Goal: Information Seeking & Learning: Check status

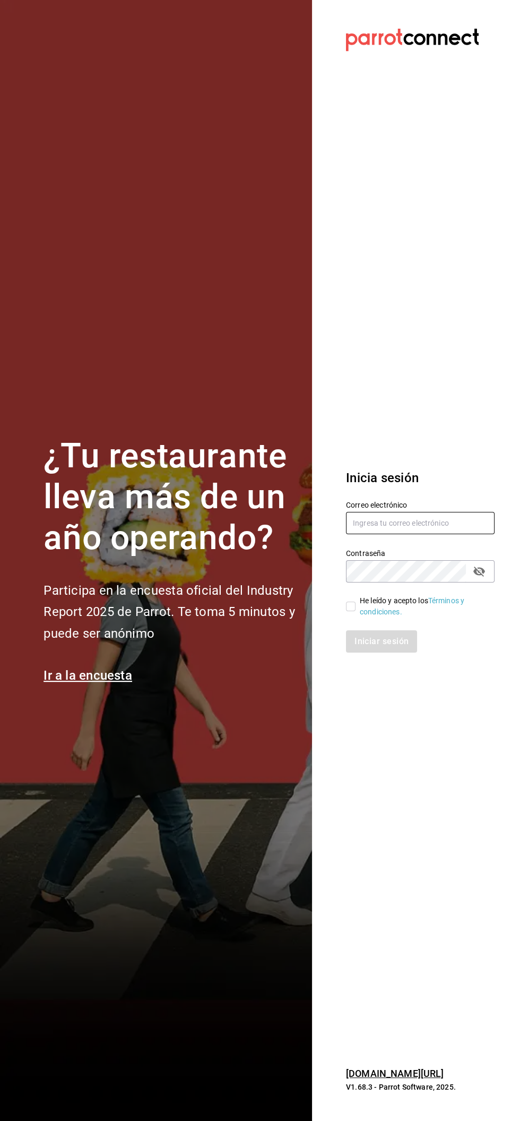
click at [410, 523] on input "text" at bounding box center [420, 523] width 149 height 22
type input "[EMAIL_ADDRESS][DOMAIN_NAME]"
click at [350, 606] on input "He leído y acepto los Términos y condiciones." at bounding box center [351, 606] width 10 height 10
checkbox input "true"
click at [384, 642] on button "Iniciar sesión" at bounding box center [382, 641] width 72 height 22
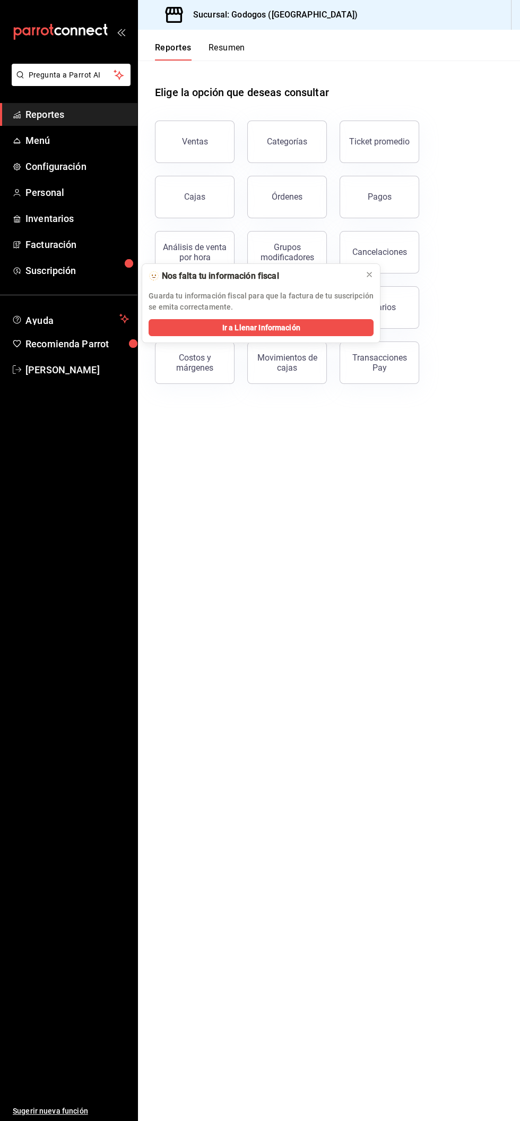
click at [357, 295] on p "Guarda tu información fiscal para que la factura de tu suscripción se emita cor…" at bounding box center [261, 301] width 225 height 22
click at [161, 144] on button "Ventas" at bounding box center [195, 142] width 80 height 42
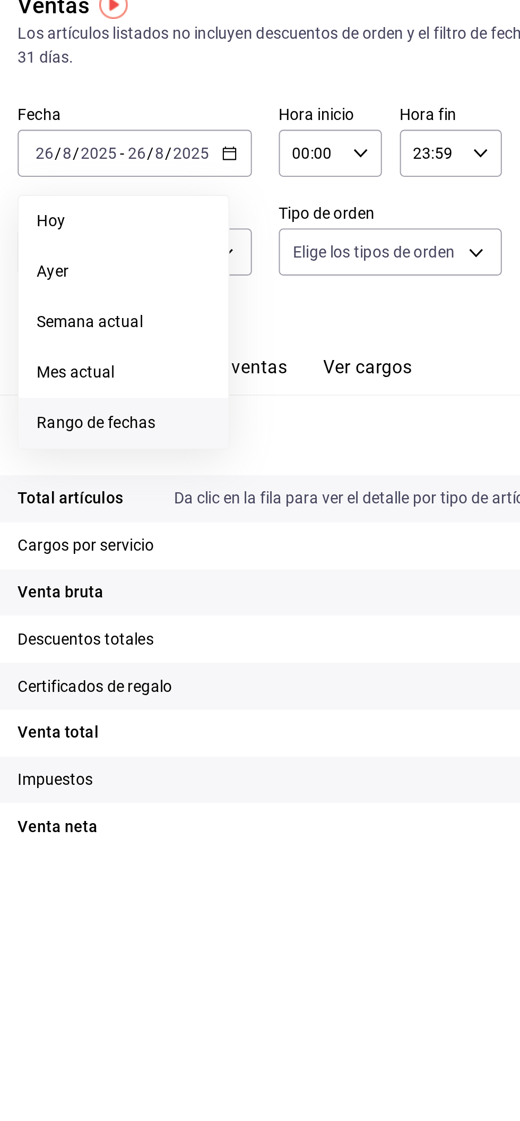
click at [225, 269] on span "Rango de fechas" at bounding box center [205, 270] width 82 height 11
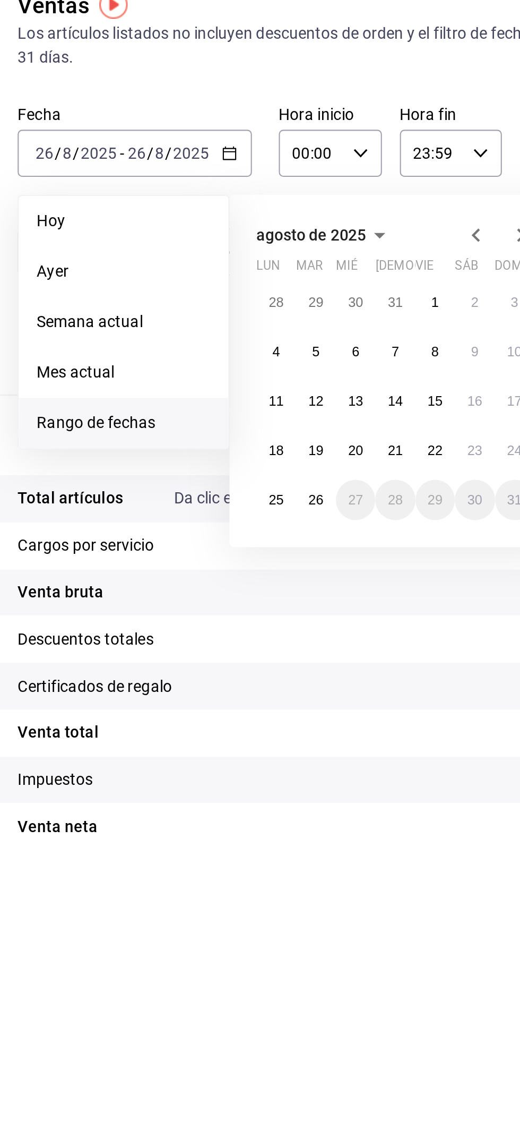
click at [208, 271] on span "Rango de fechas" at bounding box center [205, 270] width 82 height 11
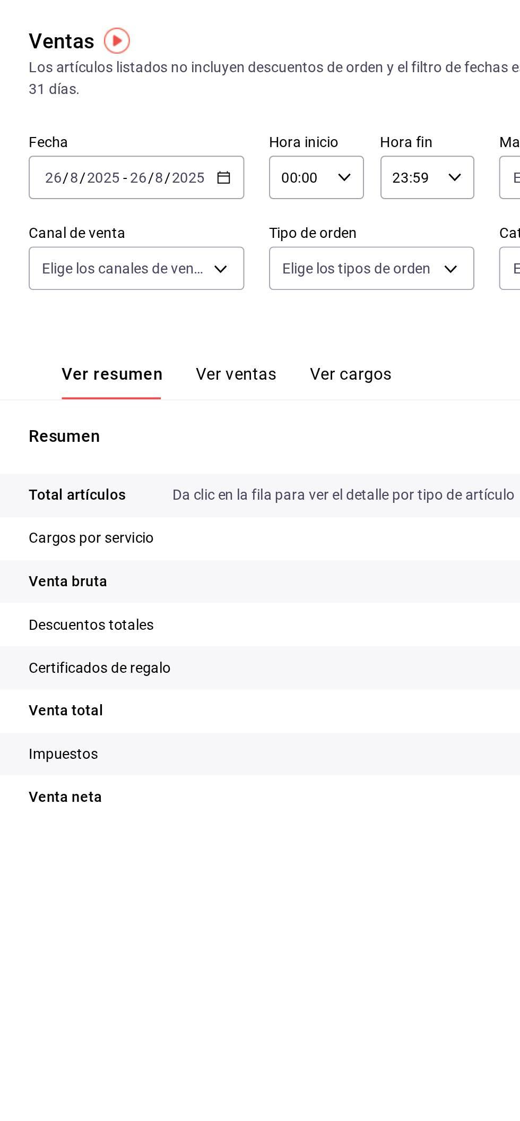
click at [253, 140] on \(Stroke\) "button" at bounding box center [253, 140] width 1 height 1
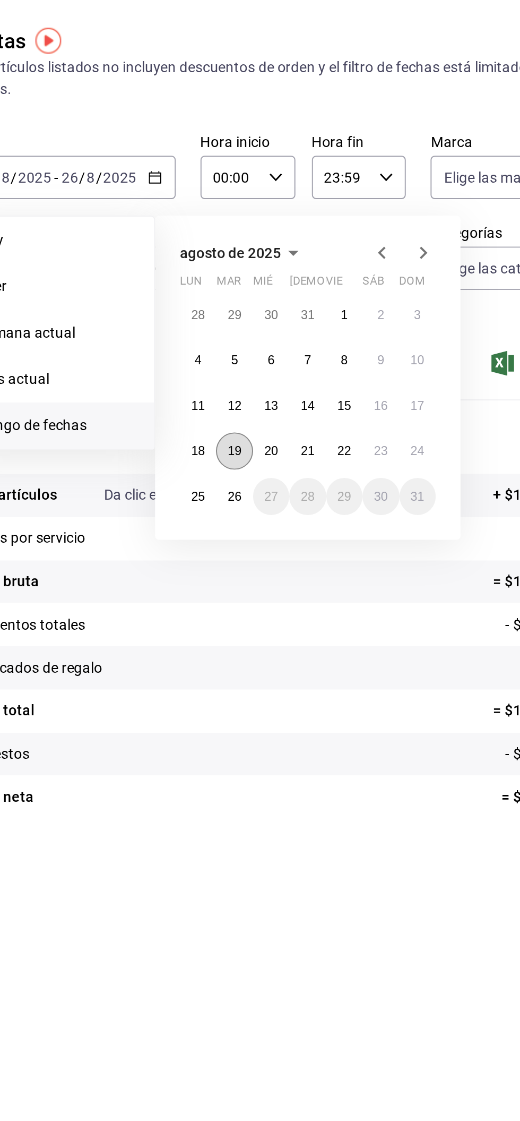
click at [298, 277] on button "19" at bounding box center [296, 283] width 19 height 19
click at [390, 283] on abbr "24" at bounding box center [390, 283] width 7 height 7
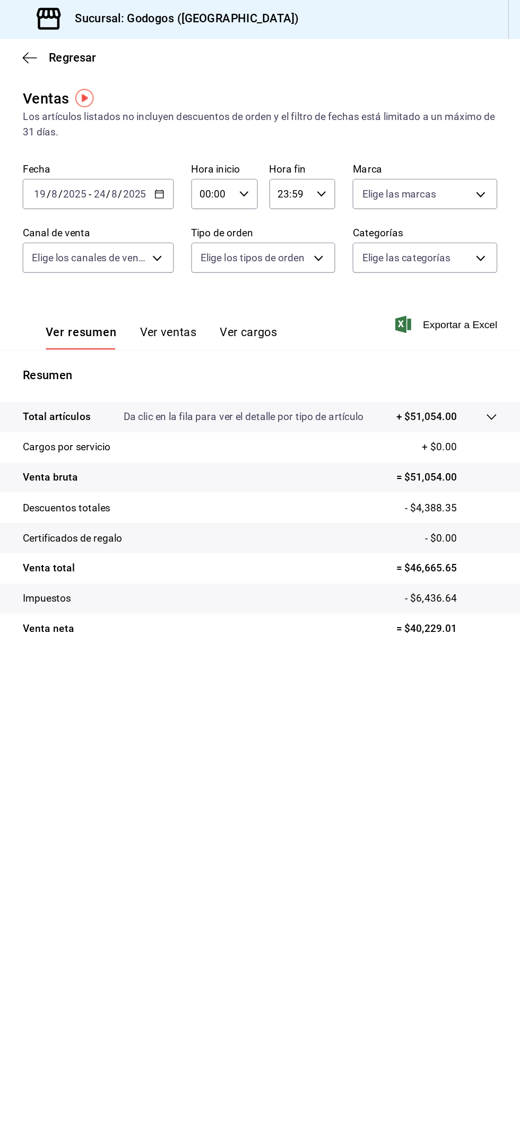
click at [273, 246] on button "Ver ventas" at bounding box center [262, 248] width 42 height 18
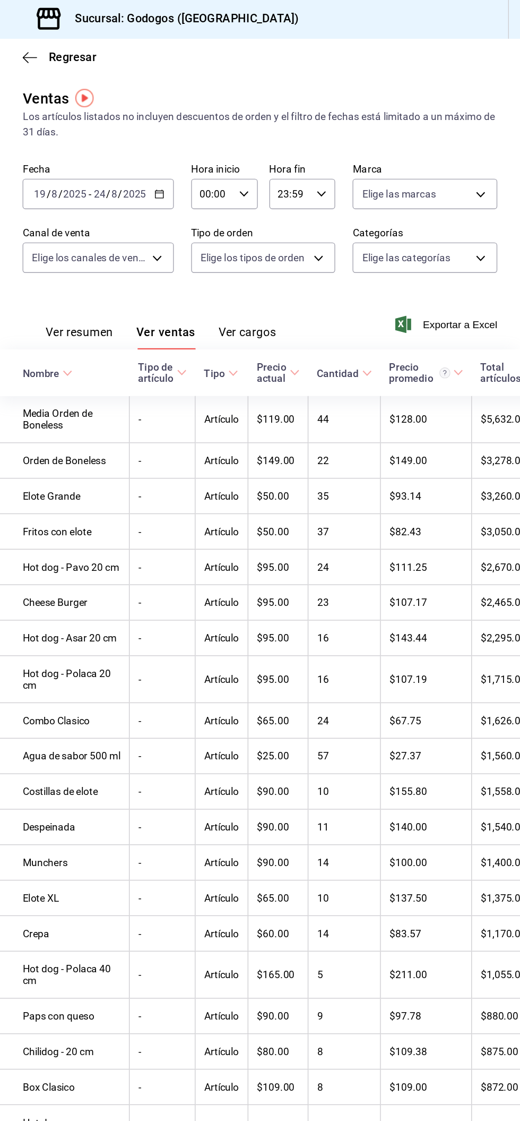
click at [209, 246] on button "Ver resumen" at bounding box center [196, 248] width 49 height 18
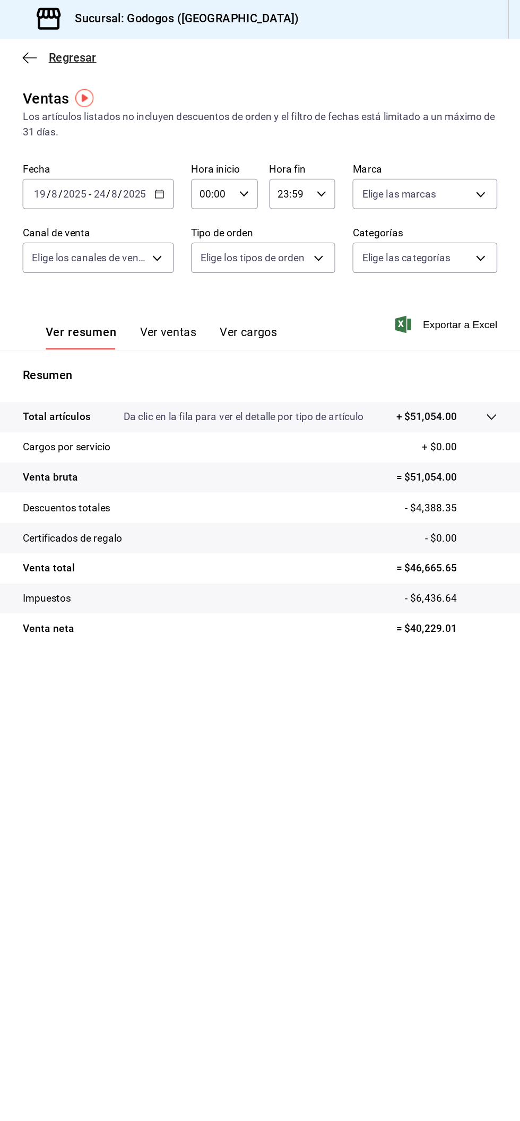
click at [174, 40] on span "Regresar" at bounding box center [191, 43] width 35 height 10
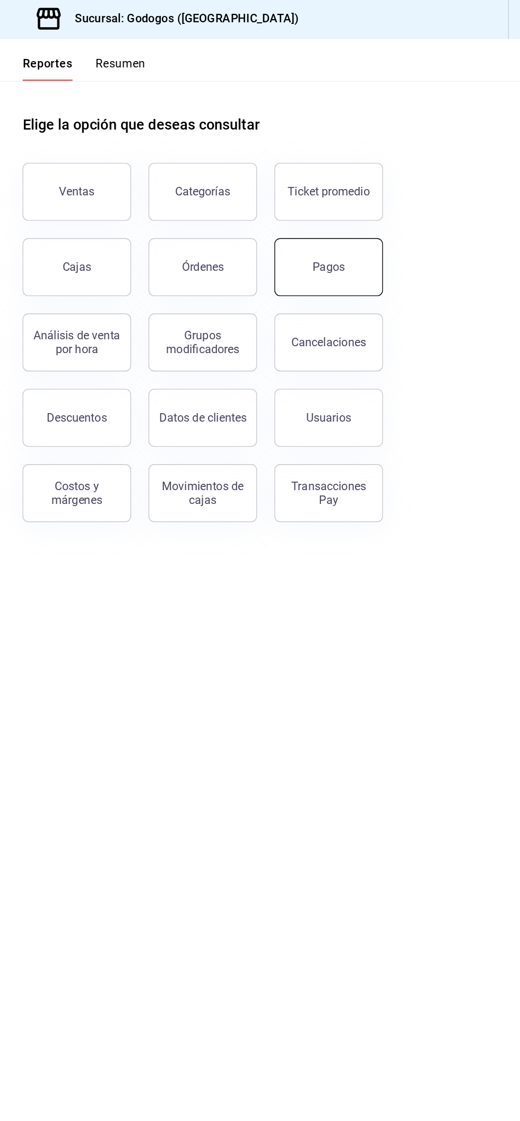
click at [389, 199] on div "Pagos" at bounding box center [380, 197] width 24 height 10
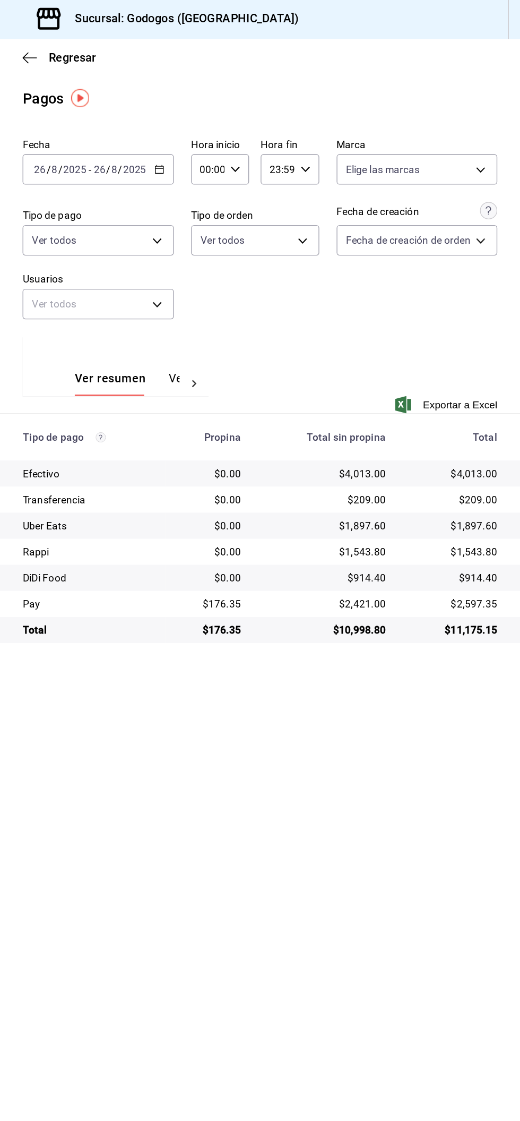
click at [254, 125] on icon "button" at bounding box center [255, 125] width 7 height 7
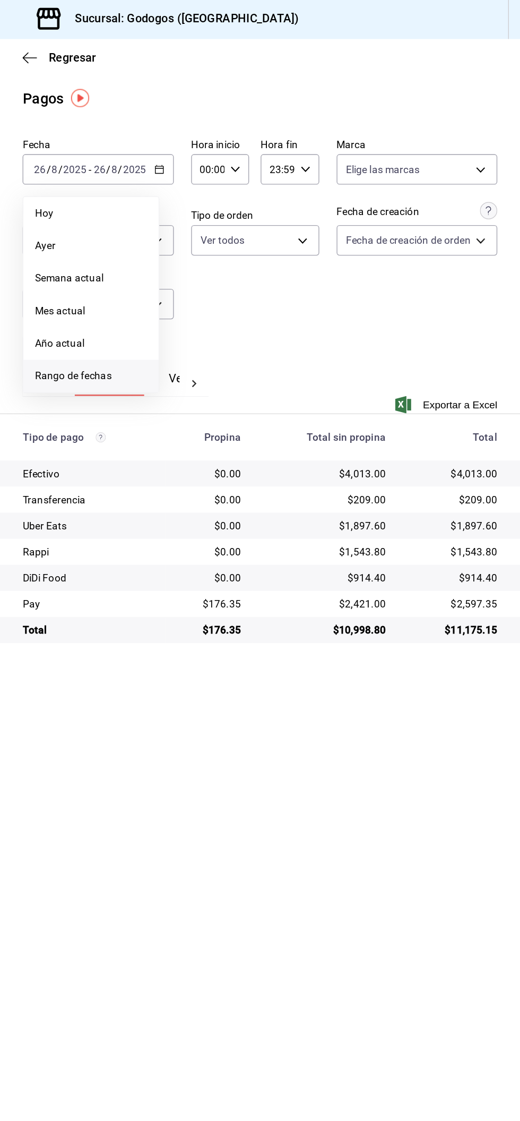
click at [212, 282] on li "Rango de fechas" at bounding box center [205, 277] width 99 height 24
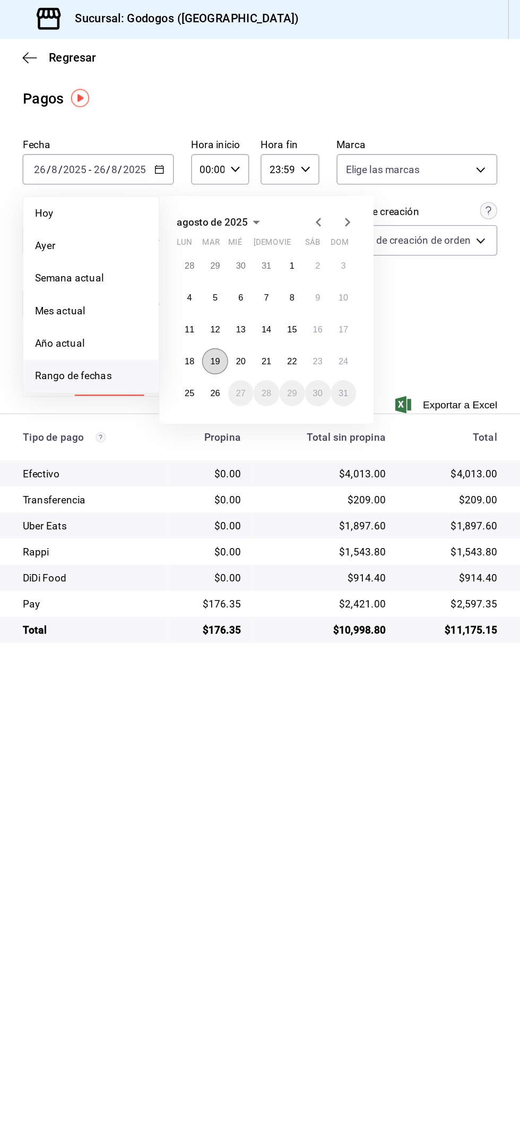
click at [299, 267] on abbr "19" at bounding box center [295, 265] width 7 height 7
click at [390, 265] on abbr "24" at bounding box center [390, 265] width 7 height 7
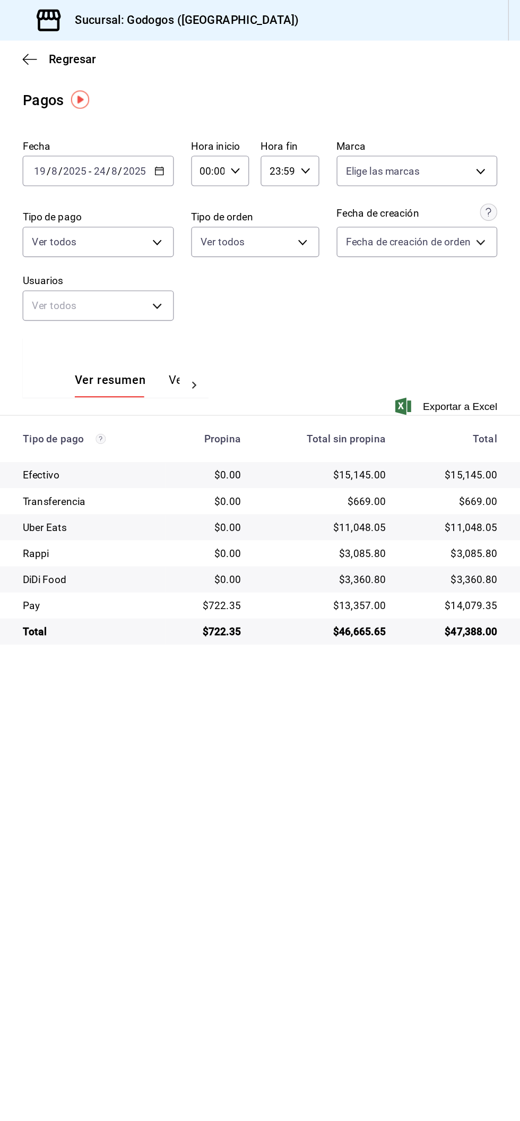
click at [308, 617] on main "Regresar Pagos Fecha [DATE] [DATE] - [DATE] [DATE] Hora inicio 00:00 Hora inici…" at bounding box center [329, 575] width 382 height 1091
click at [488, 95] on main "Regresar Pagos Fecha [DATE] [DATE] - [DATE] [DATE] Hora inicio 00:00 Hora inici…" at bounding box center [329, 575] width 382 height 1091
click at [462, 132] on body "Pregunta a Parrot AI Reportes Menú Configuración Personal Inventarios Facturaci…" at bounding box center [260, 560] width 520 height 1121
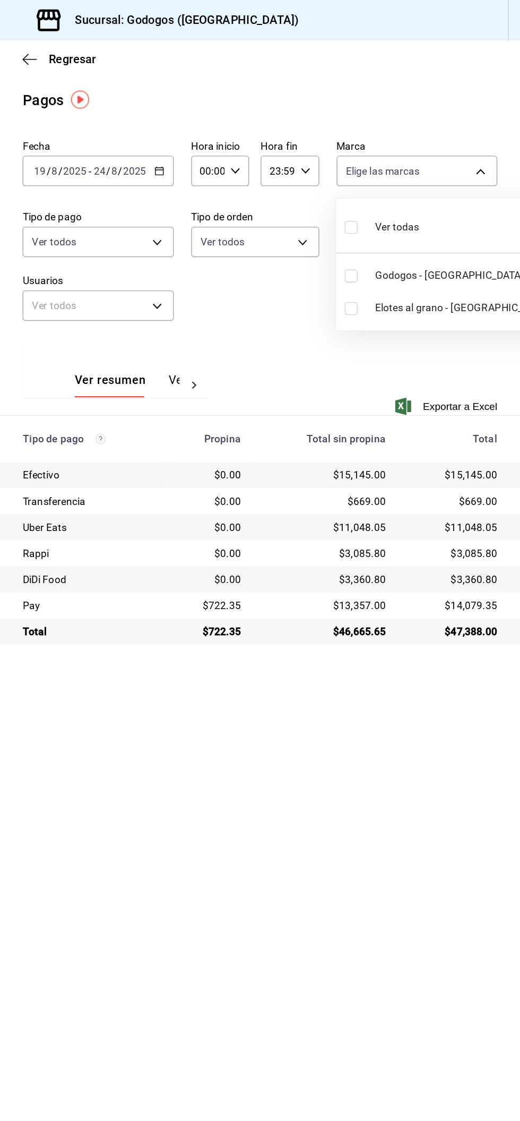
click at [396, 201] on input "checkbox" at bounding box center [396, 202] width 10 height 10
checkbox input "true"
type input "f88750bd-a363-4eea-a372-f4e82ed3d2a9"
click at [398, 202] on input "checkbox" at bounding box center [396, 202] width 10 height 10
checkbox input "false"
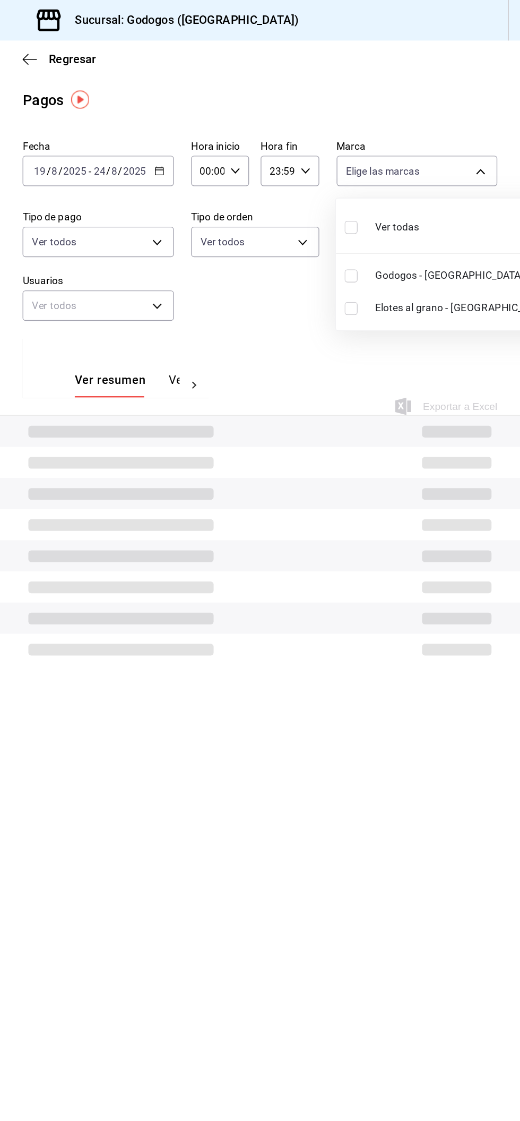
click at [416, 225] on span "Elotes al grano - [GEOGRAPHIC_DATA]" at bounding box center [478, 225] width 128 height 11
type input "3a7f3da2-7046-47ea-a0e2-eed43982f75a"
checkbox input "true"
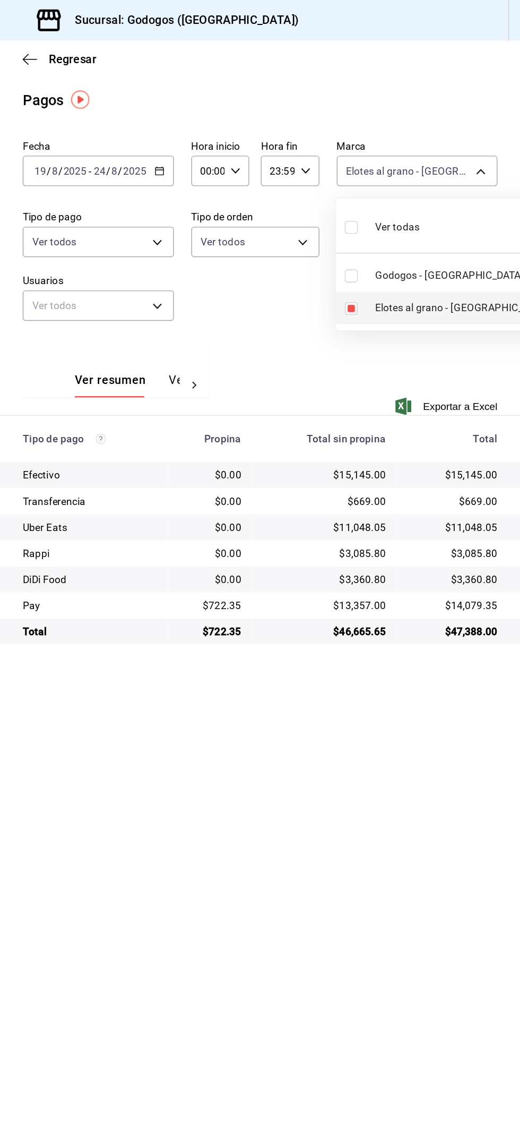
click at [457, 227] on span "Elotes al grano - [GEOGRAPHIC_DATA]" at bounding box center [478, 225] width 128 height 11
checkbox input "false"
click at [446, 233] on li "Elotes al grano - [GEOGRAPHIC_DATA]" at bounding box center [465, 226] width 161 height 24
type input "3a7f3da2-7046-47ea-a0e2-eed43982f75a"
checkbox input "true"
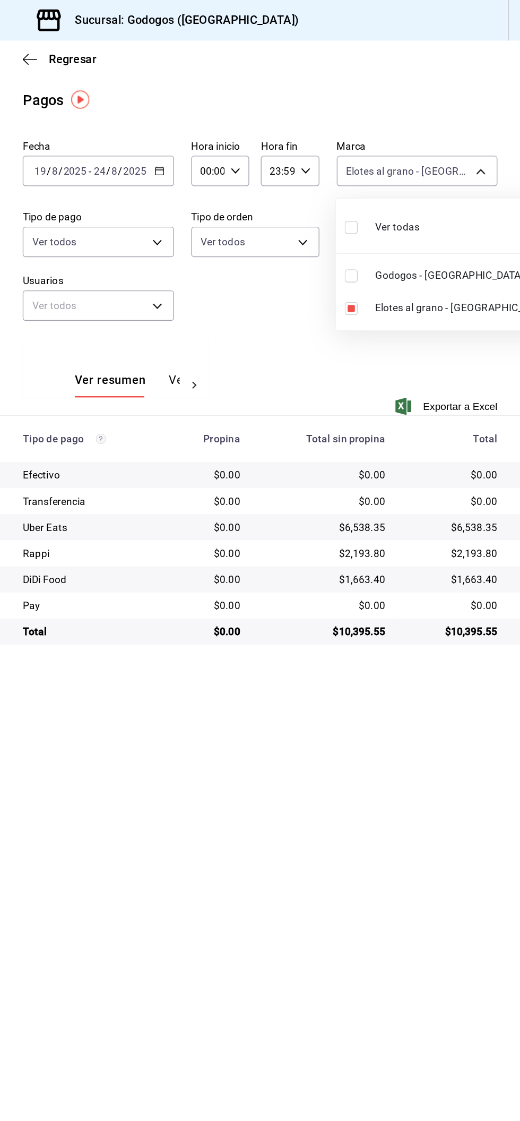
click at [295, 613] on div at bounding box center [260, 560] width 520 height 1121
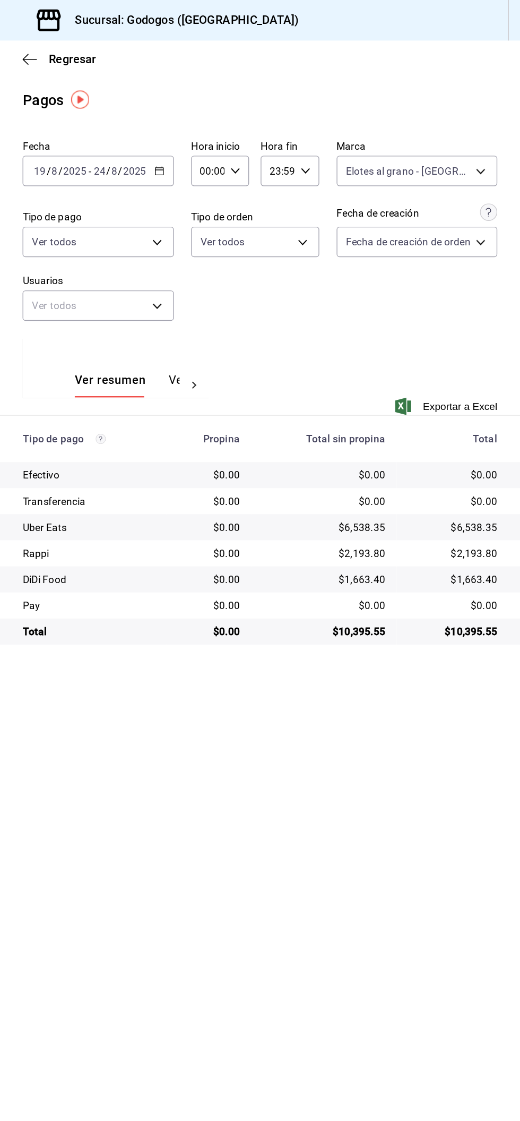
click at [269, 277] on button "Ver pagos" at bounding box center [282, 282] width 40 height 18
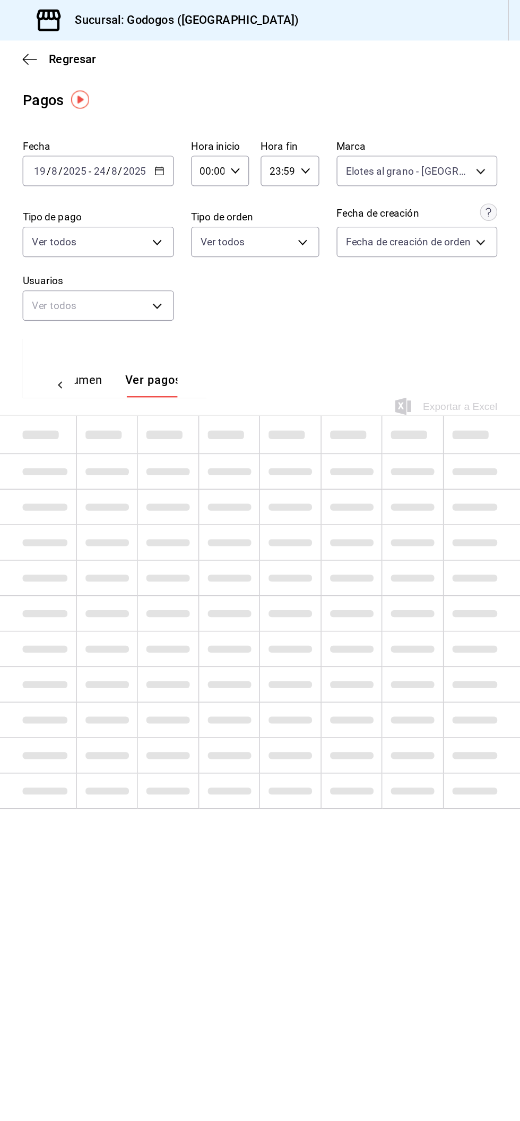
scroll to position [0, 31]
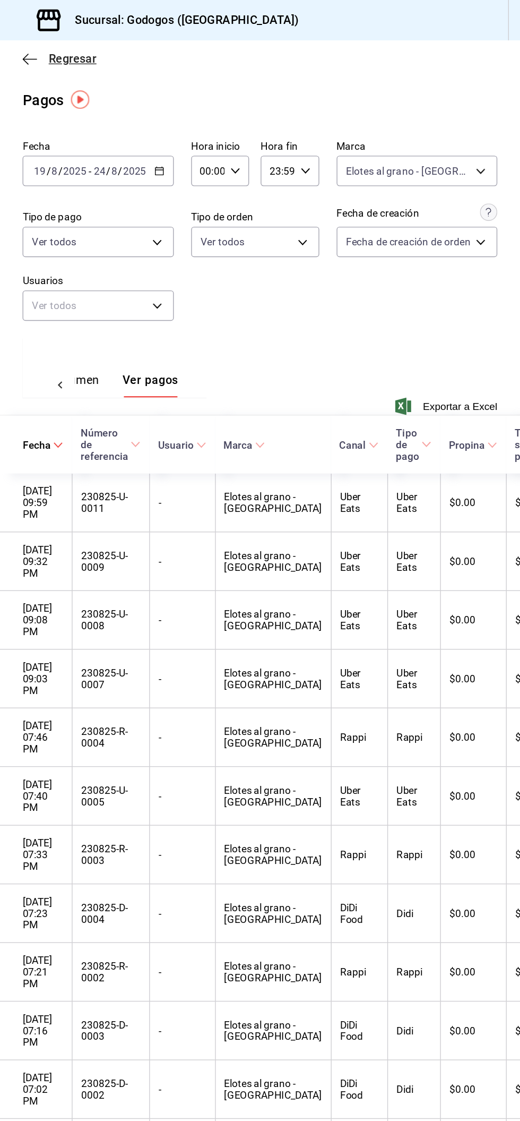
click at [192, 44] on span "Regresar" at bounding box center [191, 43] width 35 height 10
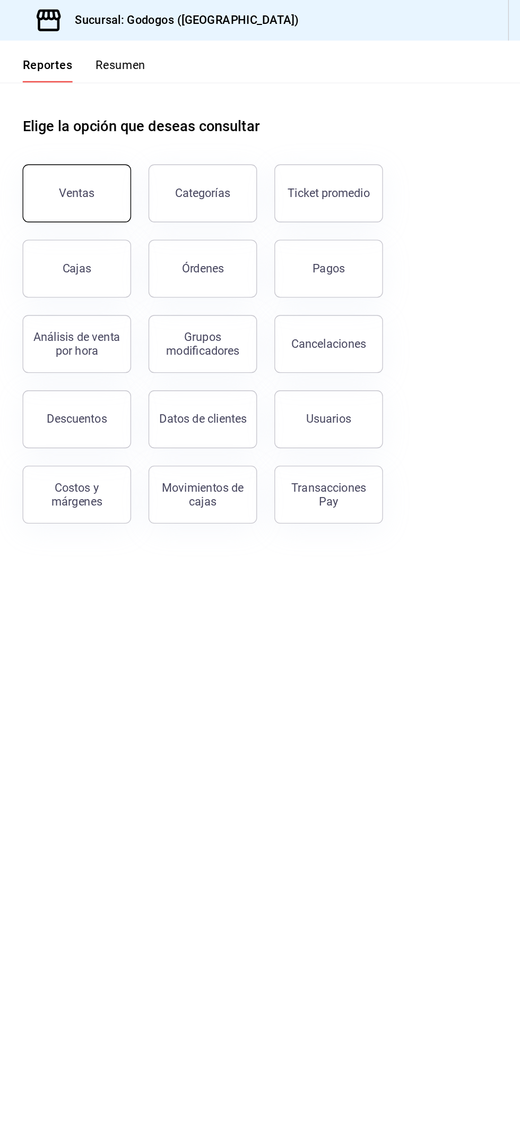
click at [210, 136] on button "Ventas" at bounding box center [195, 142] width 80 height 42
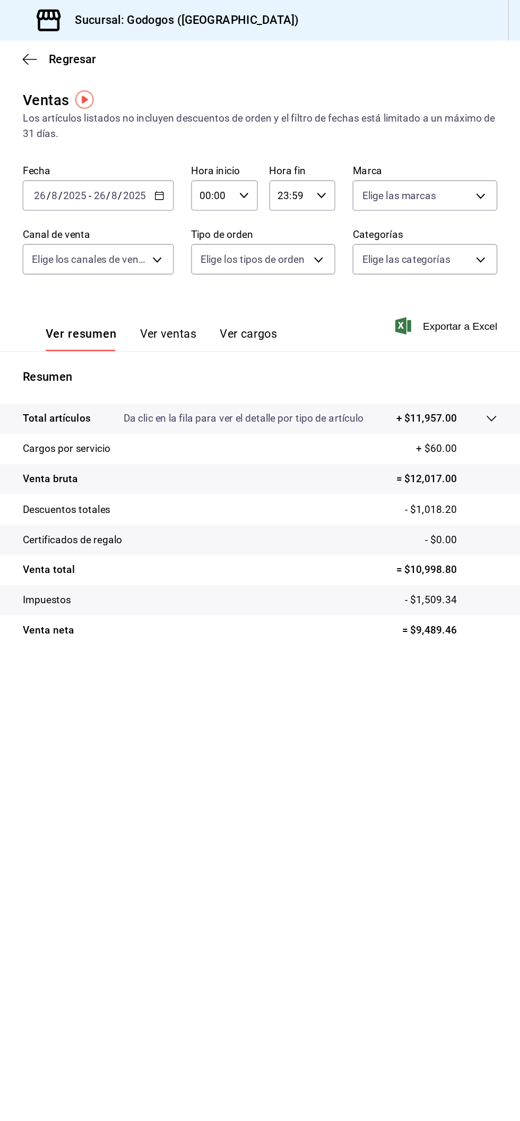
click at [254, 140] on icon "button" at bounding box center [255, 143] width 7 height 7
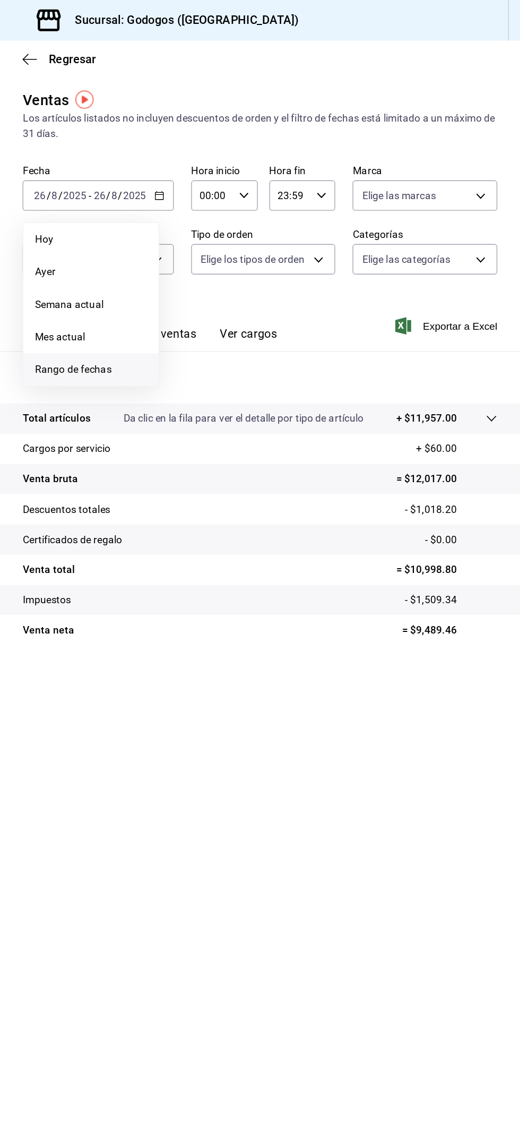
click at [214, 270] on span "Rango de fechas" at bounding box center [205, 270] width 82 height 11
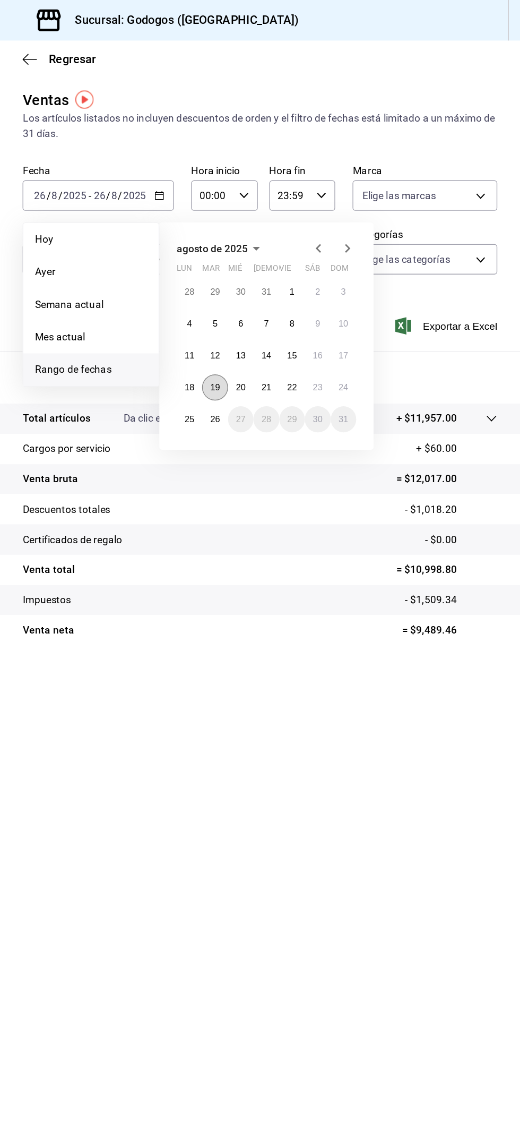
click at [296, 283] on abbr "19" at bounding box center [295, 283] width 7 height 7
click at [390, 283] on abbr "24" at bounding box center [390, 283] width 7 height 7
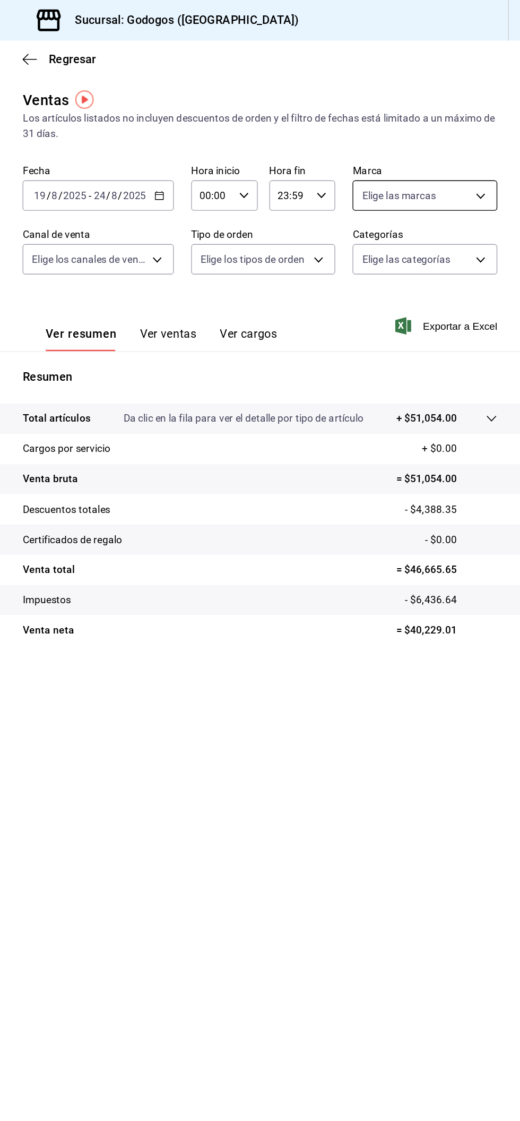
click at [475, 145] on body "Pregunta a Parrot AI Reportes Menú Configuración Personal Inventarios Facturaci…" at bounding box center [260, 560] width 520 height 1121
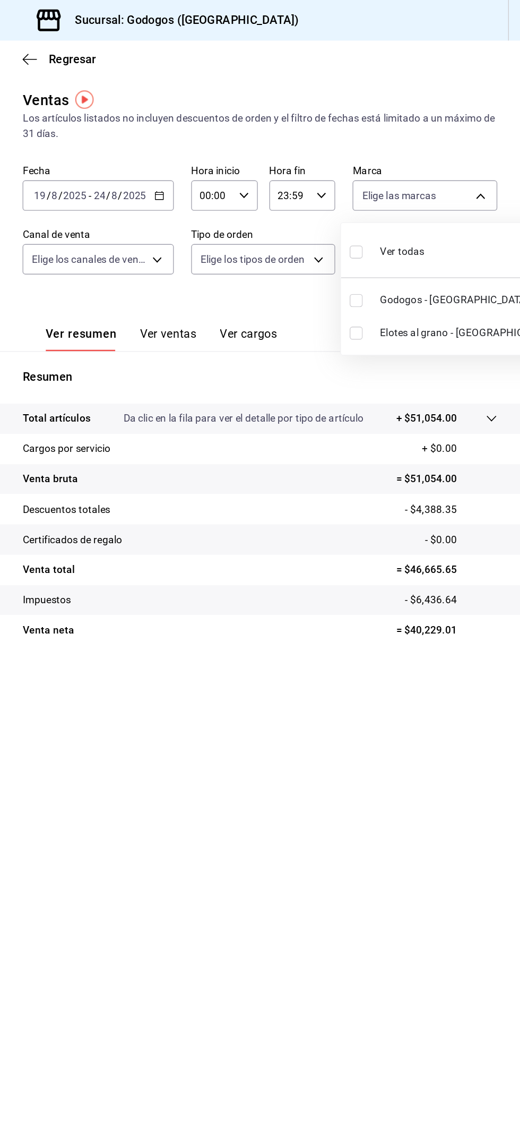
click at [451, 250] on li "Elotes al grano - [GEOGRAPHIC_DATA]" at bounding box center [469, 244] width 161 height 24
type input "3a7f3da2-7046-47ea-a0e2-eed43982f75a"
checkbox input "true"
click at [258, 567] on div at bounding box center [260, 560] width 520 height 1121
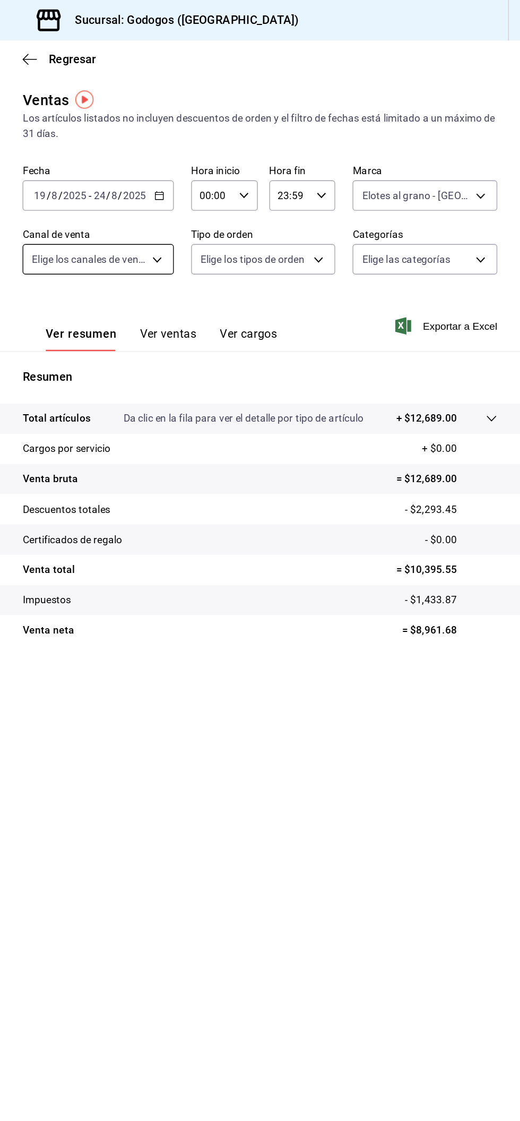
click at [226, 190] on body "Pregunta a Parrot AI Reportes Menú Configuración Personal Inventarios Facturaci…" at bounding box center [260, 560] width 520 height 1121
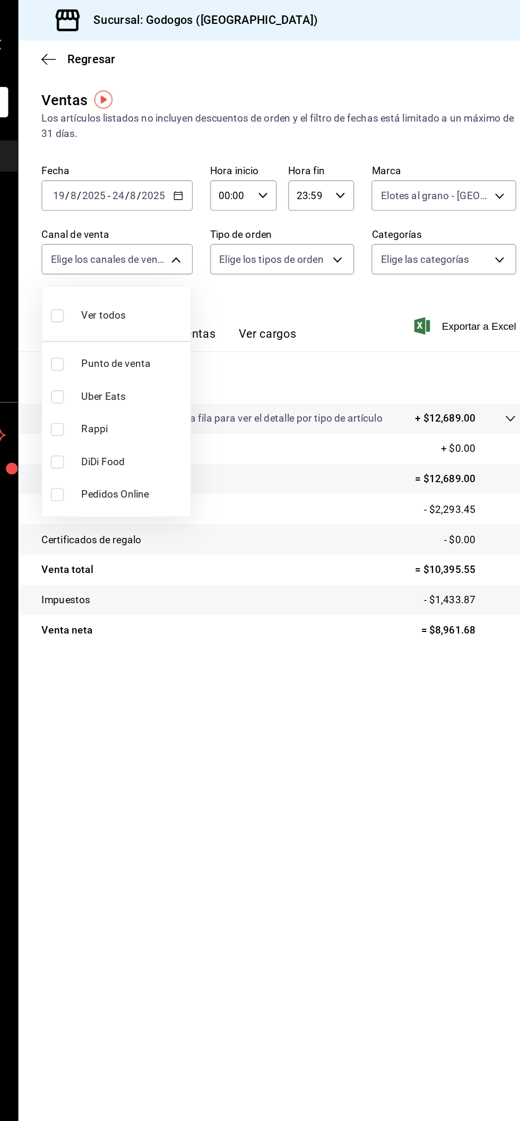
click at [167, 231] on input "checkbox" at bounding box center [167, 232] width 10 height 10
checkbox input "true"
type input "PARROT,UBER_EATS,RAPPI,DIDI_FOOD,ONLINE"
checkbox input "true"
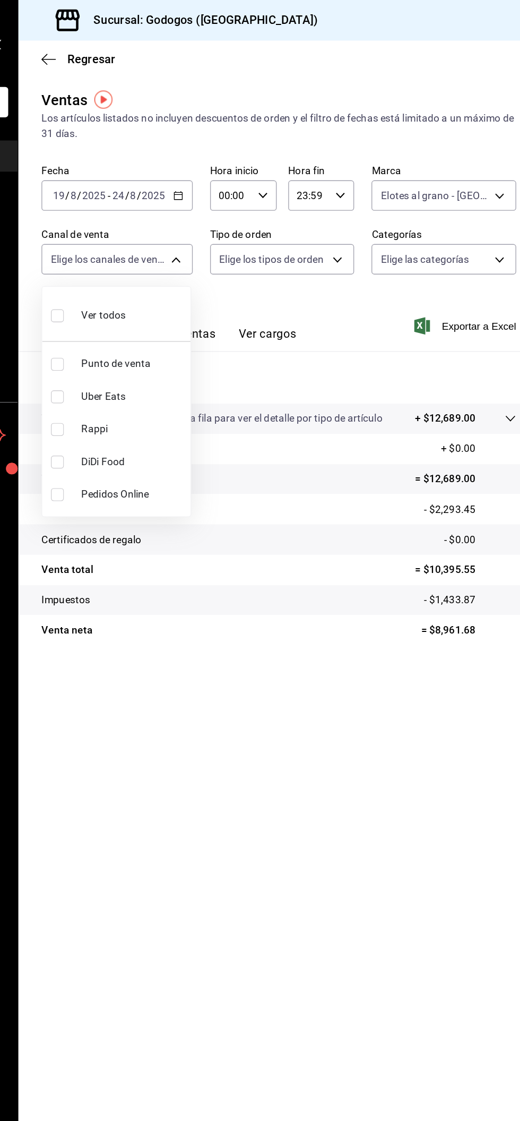
checkbox input "true"
click at [166, 338] on input "checkbox" at bounding box center [167, 339] width 10 height 10
checkbox input "false"
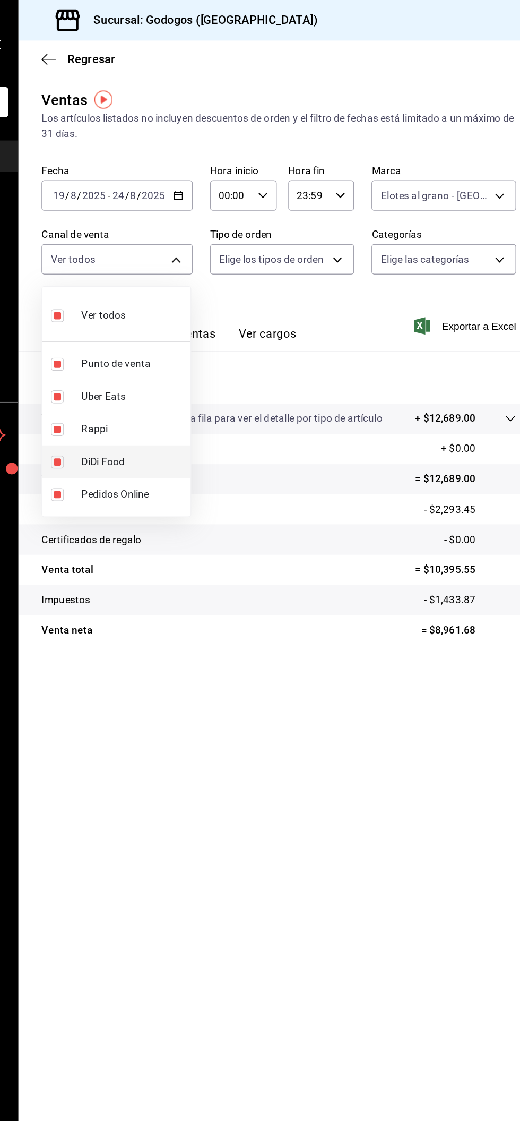
type input "PARROT,UBER_EATS,RAPPI,ONLINE"
checkbox input "false"
click at [311, 601] on div at bounding box center [260, 560] width 520 height 1121
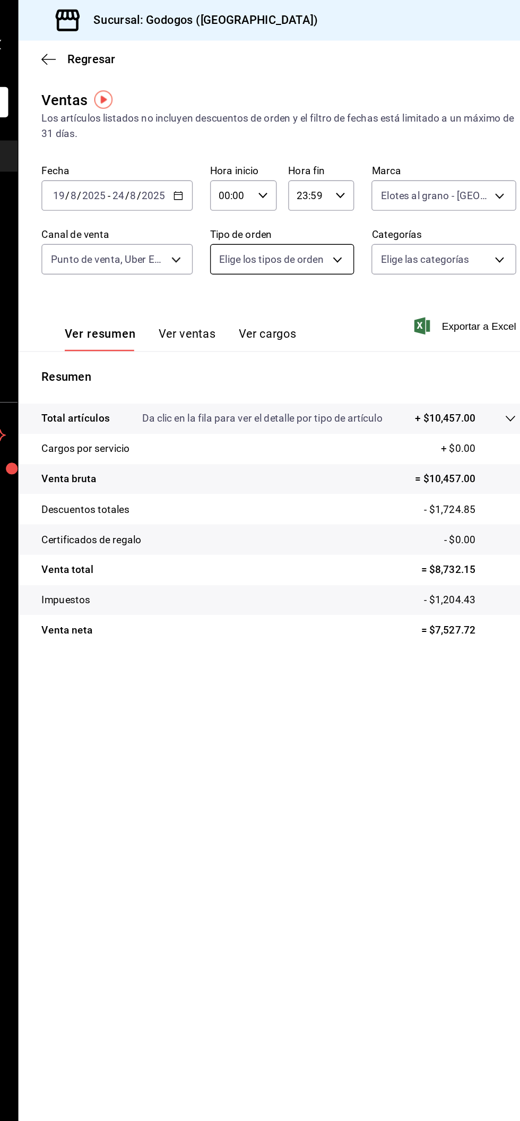
click at [356, 193] on body "Pregunta a Parrot AI Reportes Menú Configuración Personal Inventarios Facturaci…" at bounding box center [260, 560] width 520 height 1121
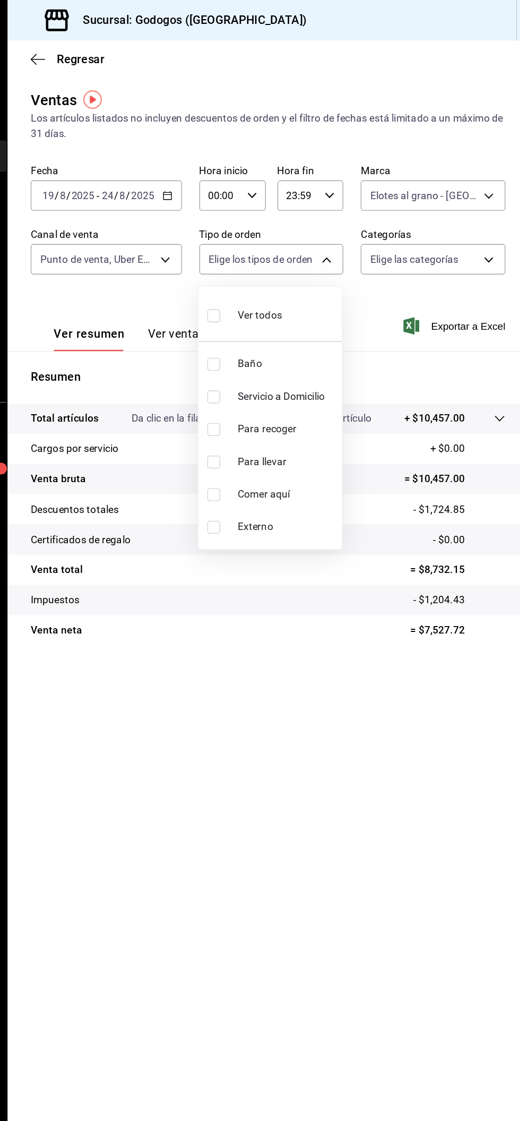
click at [311, 615] on div at bounding box center [260, 560] width 520 height 1121
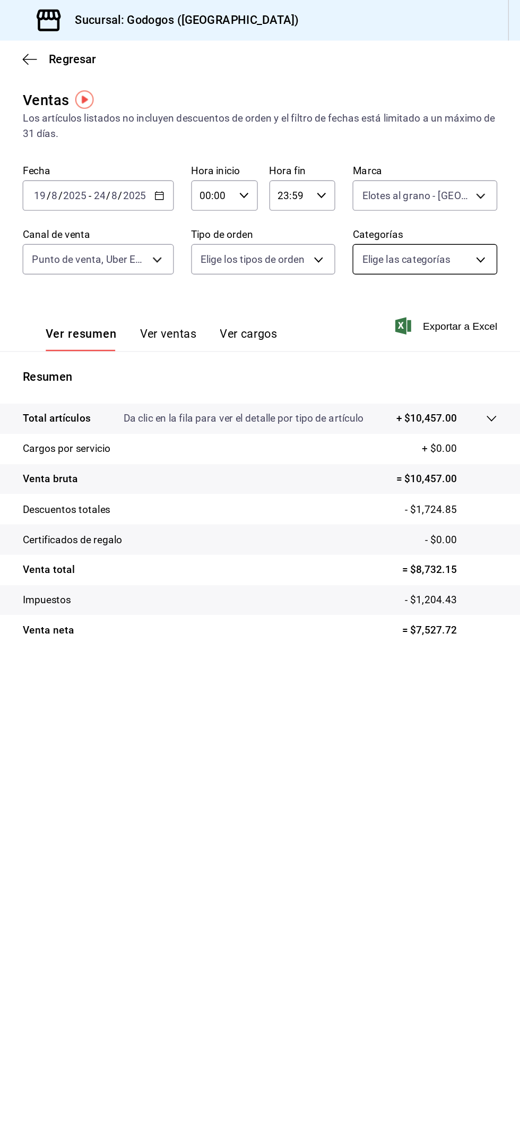
click at [477, 193] on body "Pregunta a Parrot AI Reportes Menú Configuración Personal Inventarios Facturaci…" at bounding box center [260, 560] width 520 height 1121
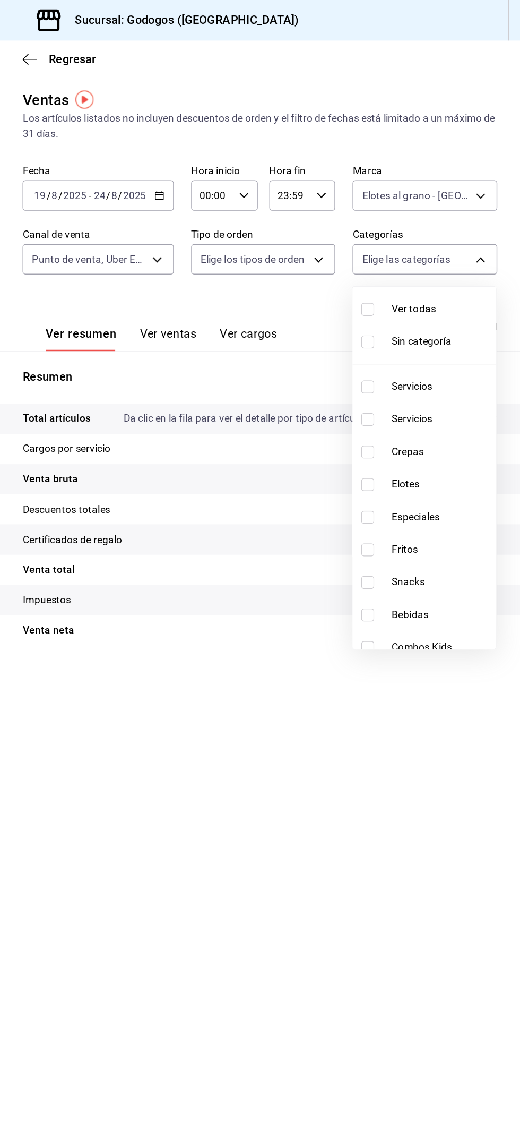
click at [410, 354] on input "checkbox" at bounding box center [408, 355] width 10 height 10
checkbox input "true"
type input "7235c9fa-9ab1-417b-8bcd-e1a357dc70df"
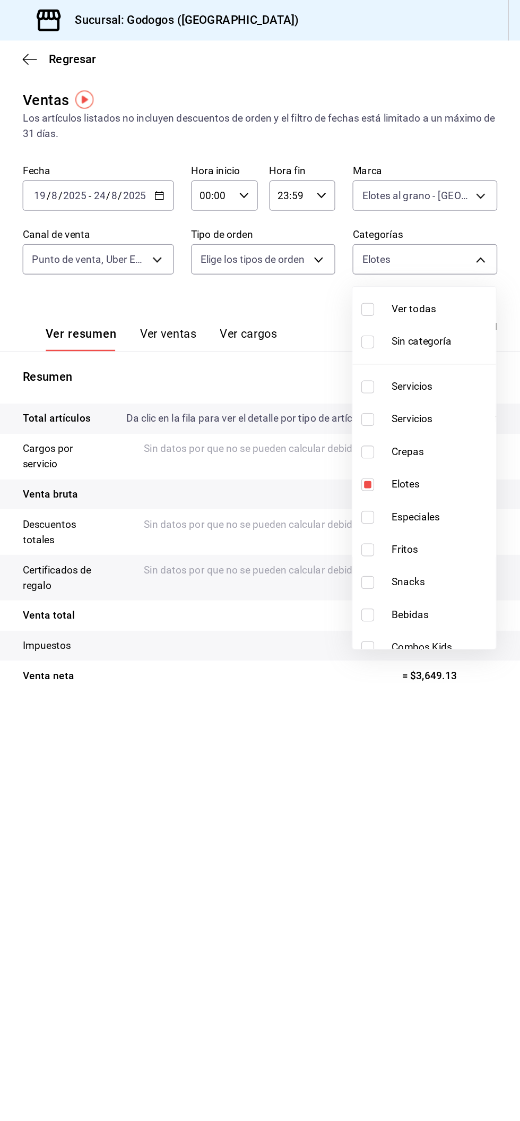
click at [409, 377] on input "checkbox" at bounding box center [408, 379] width 10 height 10
checkbox input "true"
type input "7235c9fa-9ab1-417b-8bcd-e1a357dc70df,99135bd1-7e07-47a5-8439-b48ea6c9550a"
click at [408, 402] on input "checkbox" at bounding box center [408, 403] width 10 height 10
checkbox input "true"
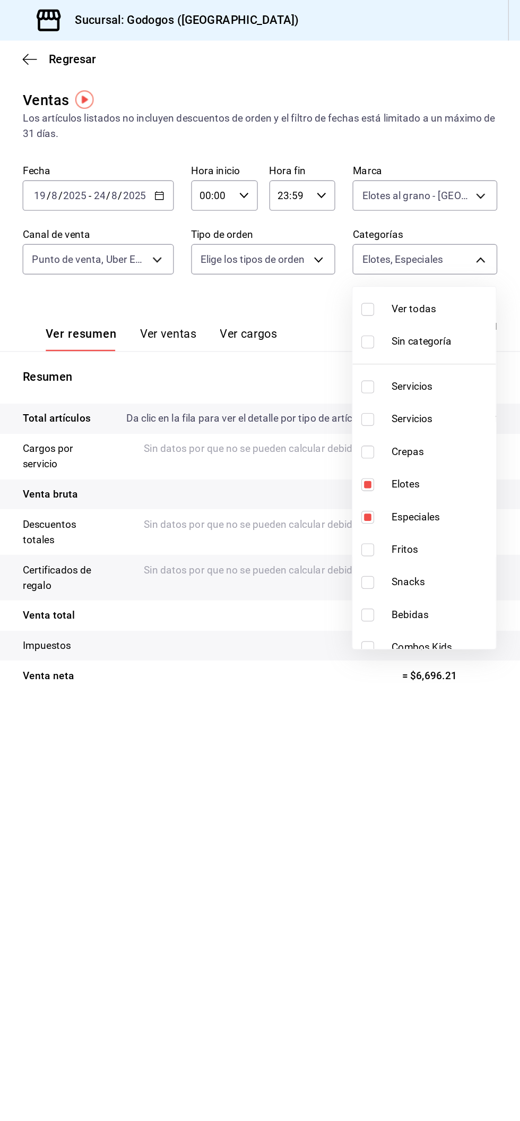
type input "7235c9fa-9ab1-417b-8bcd-e1a357dc70df,99135bd1-7e07-47a5-8439-b48ea6c9550a,38b2b…"
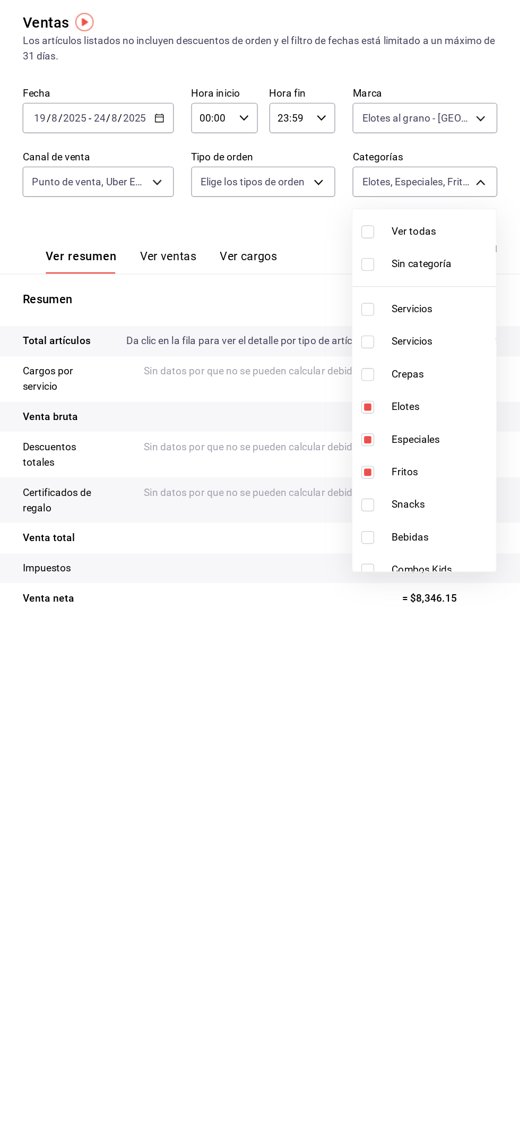
click at [304, 655] on div at bounding box center [260, 560] width 520 height 1121
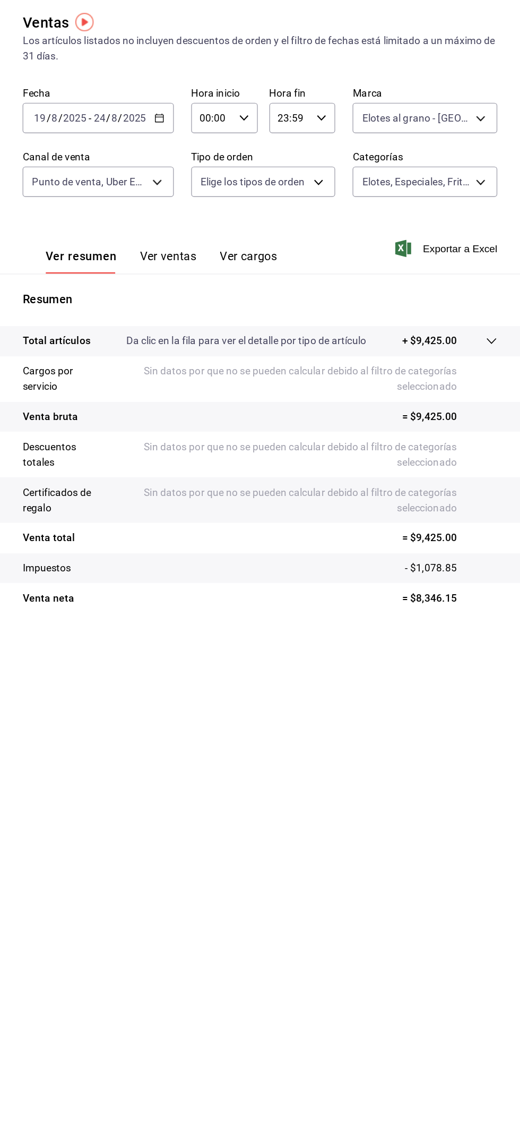
click at [266, 245] on button "Ver ventas" at bounding box center [262, 248] width 42 height 18
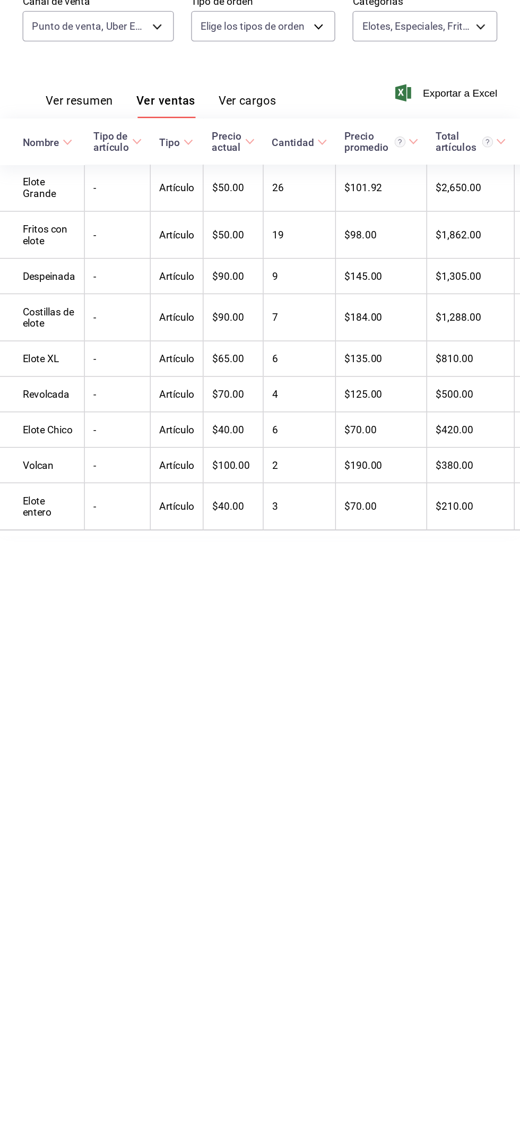
click at [221, 984] on main "Regresar Ventas Los artículos listados no incluyen descuentos de orden y el fil…" at bounding box center [329, 575] width 382 height 1091
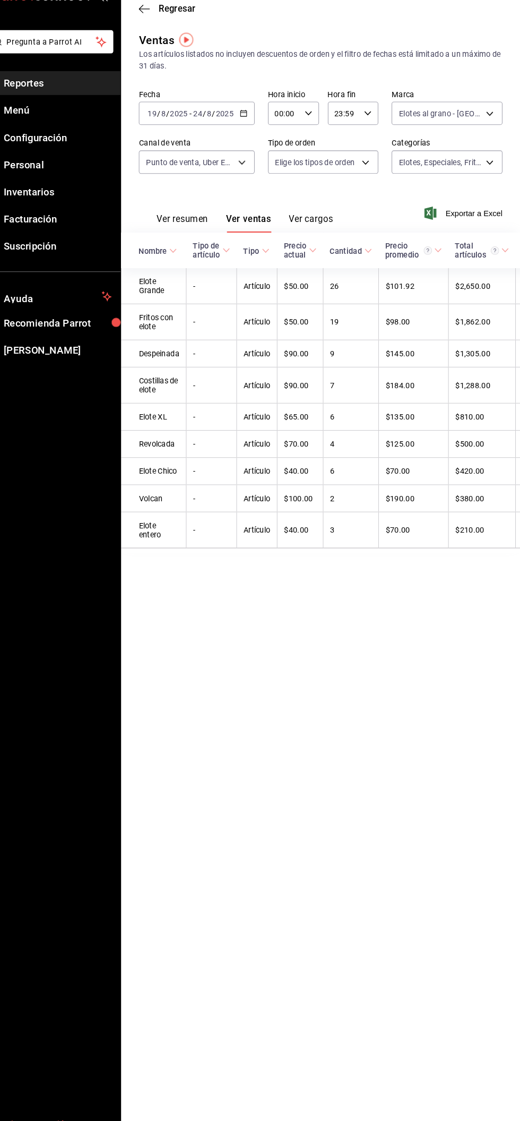
click at [119, 1102] on link "Sugerir nueva función" at bounding box center [68, 1111] width 137 height 20
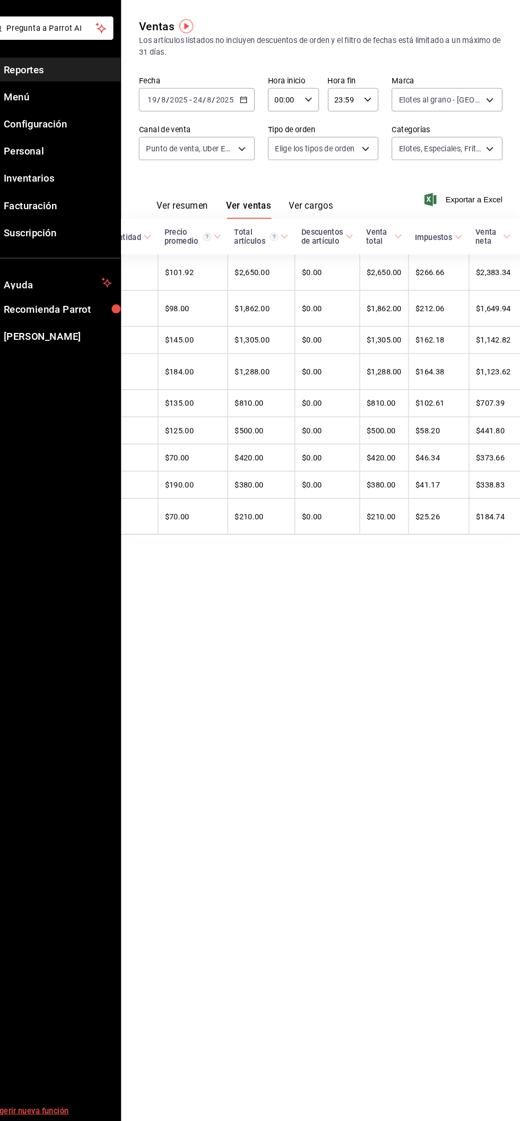
scroll to position [0, 213]
